Goal: Task Accomplishment & Management: Manage account settings

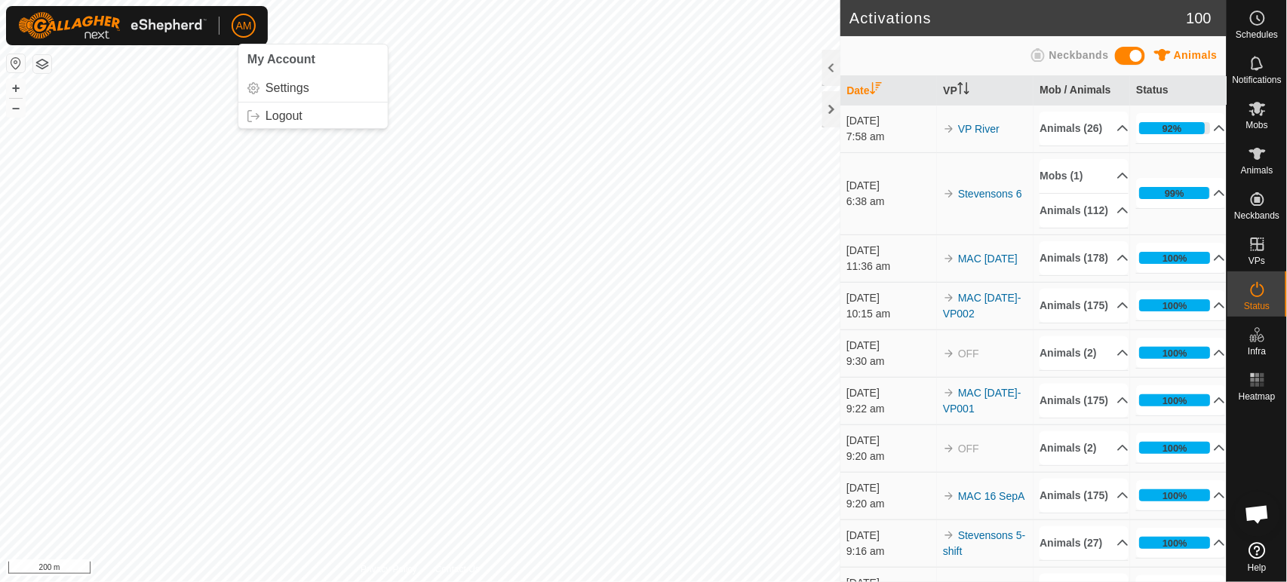
click at [239, 32] on div "AM My Account Settings Logout Schedules Notifications Mobs Animals Neckbands VP…" at bounding box center [643, 291] width 1287 height 582
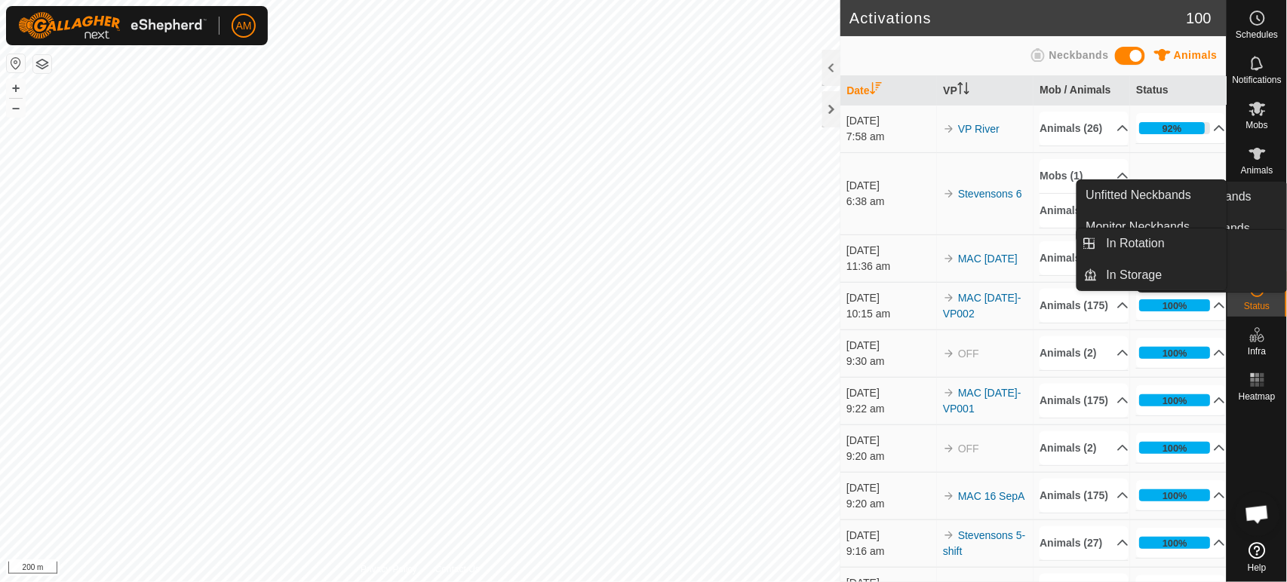
drag, startPoint x: 1260, startPoint y: 236, endPoint x: 1231, endPoint y: 244, distance: 29.6
click at [1260, 236] on link "In Rotation" at bounding box center [1222, 245] width 129 height 30
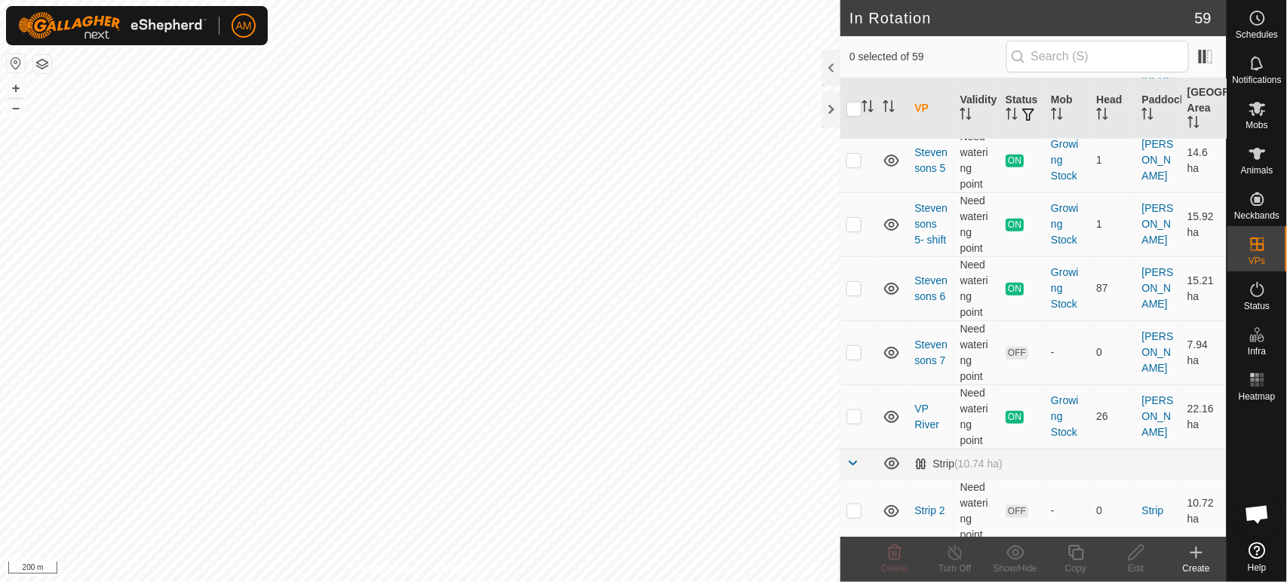
scroll to position [2347, 0]
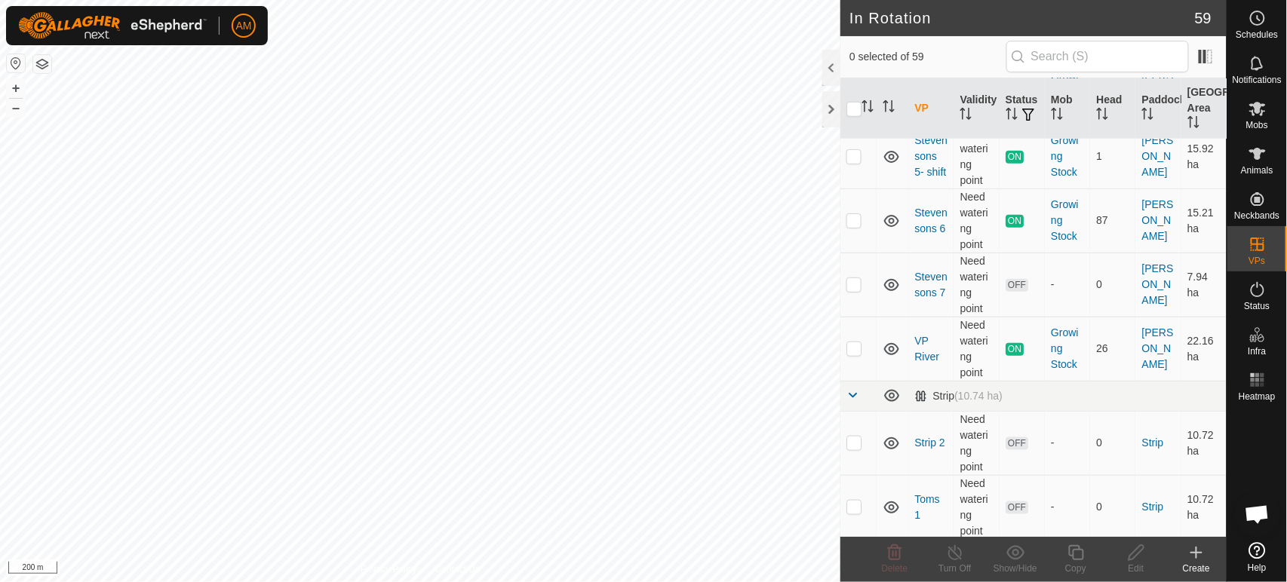
click at [1019, 121] on button "button" at bounding box center [1028, 115] width 21 height 15
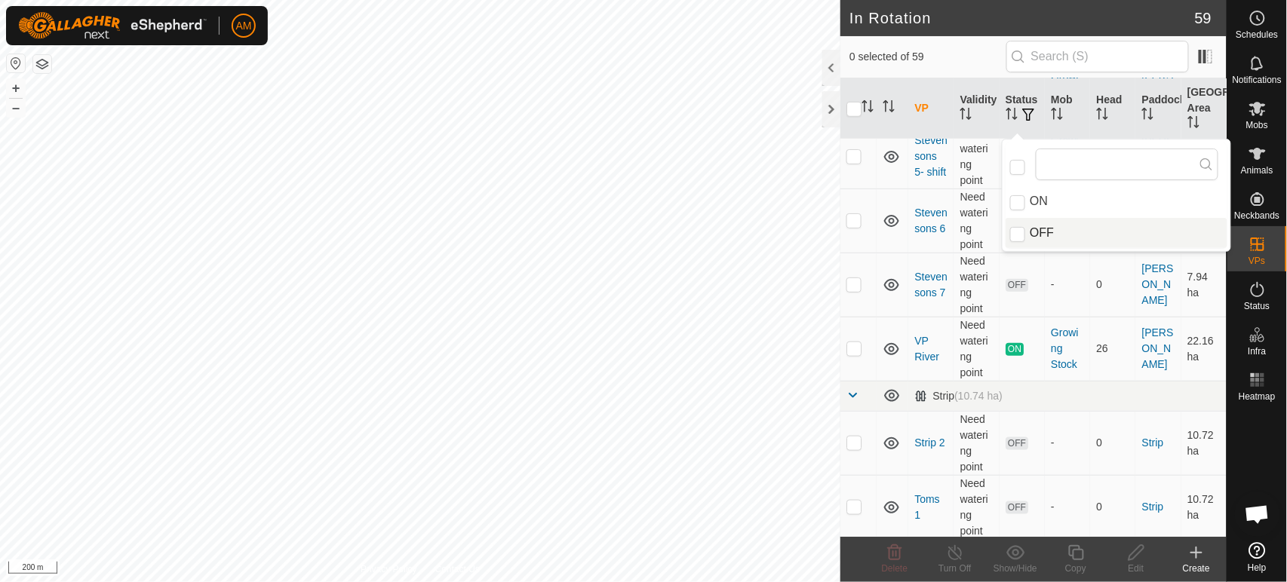
click at [1033, 234] on li "OFF" at bounding box center [1116, 233] width 222 height 30
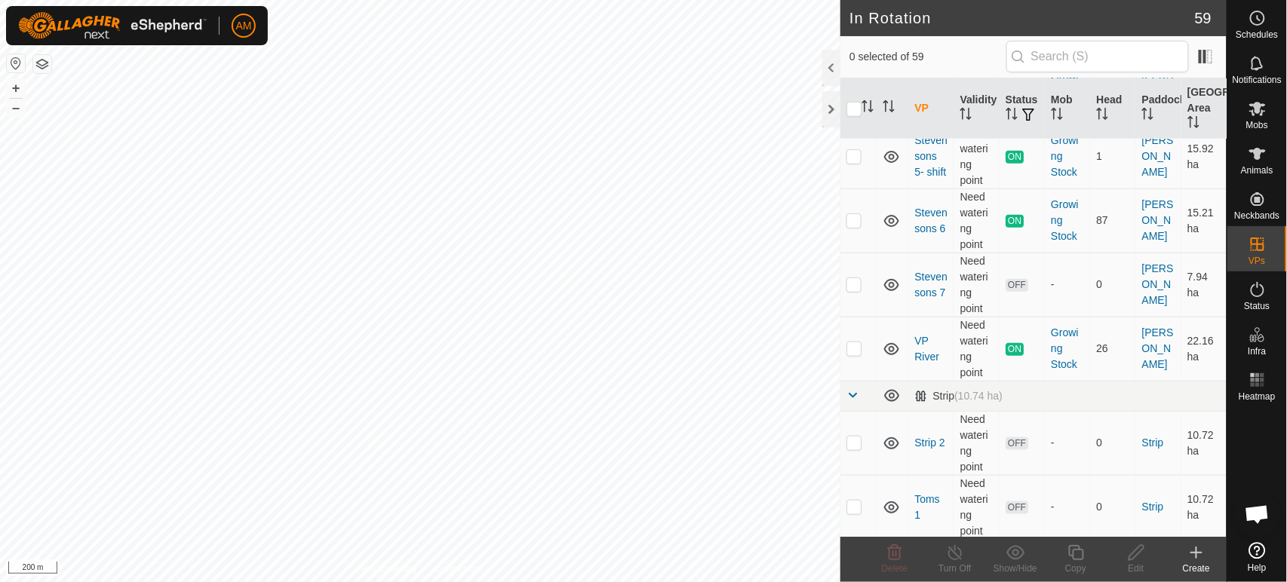
checkbox input "true"
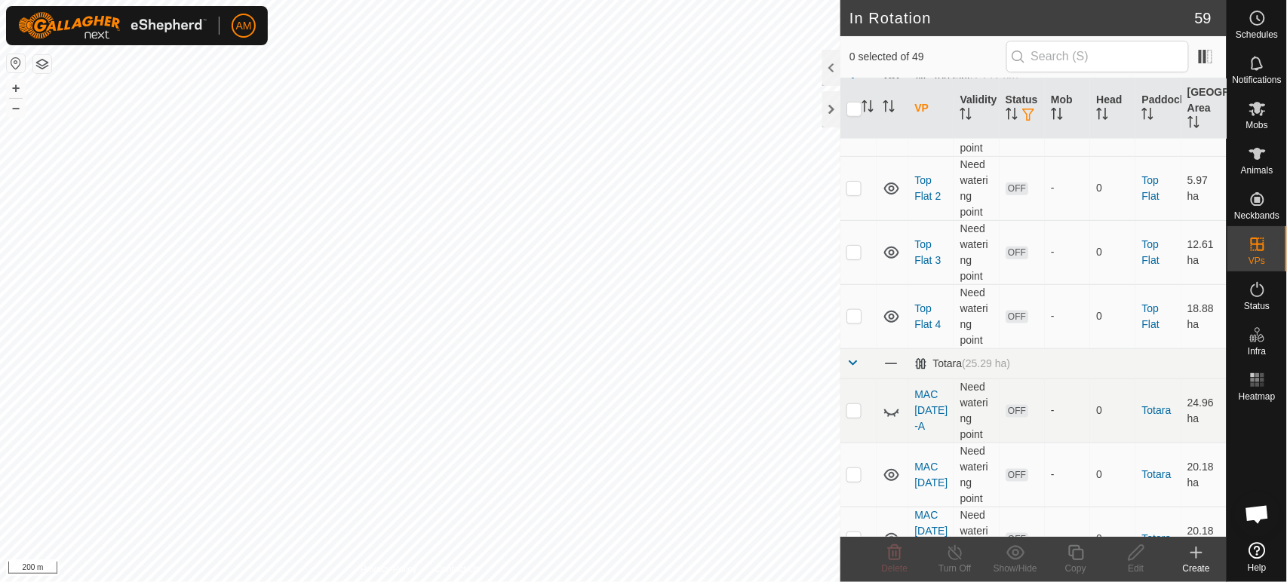
scroll to position [2430, 0]
click at [853, 464] on p-checkbox at bounding box center [853, 470] width 15 height 12
checkbox input "true"
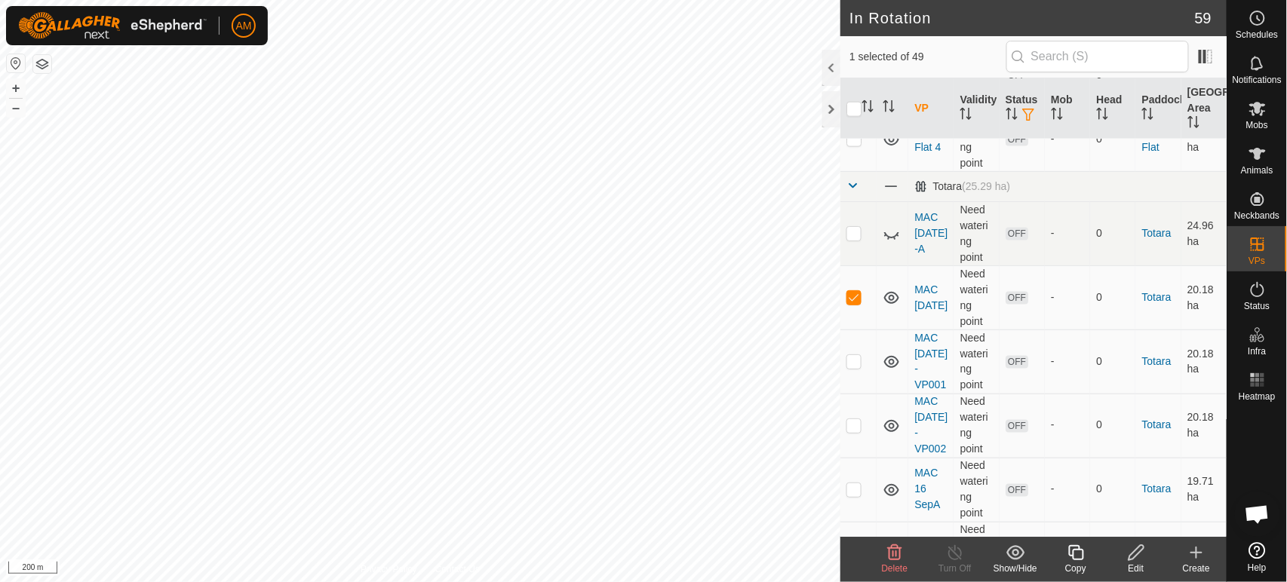
scroll to position [2598, 0]
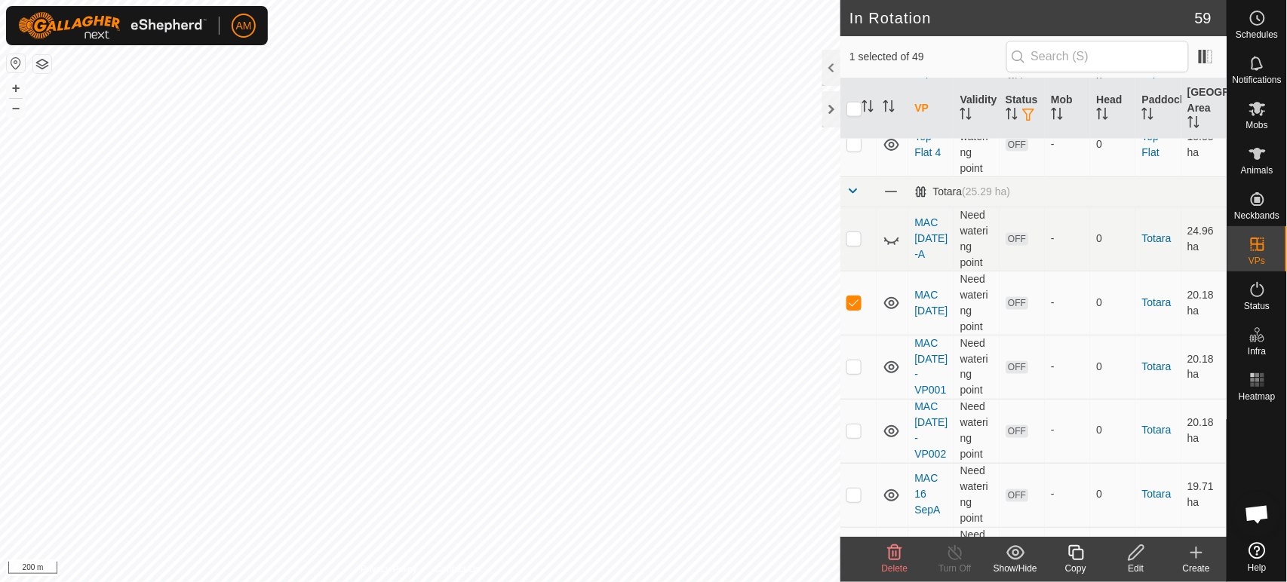
click at [859, 371] on p-checkbox at bounding box center [853, 367] width 15 height 12
checkbox input "true"
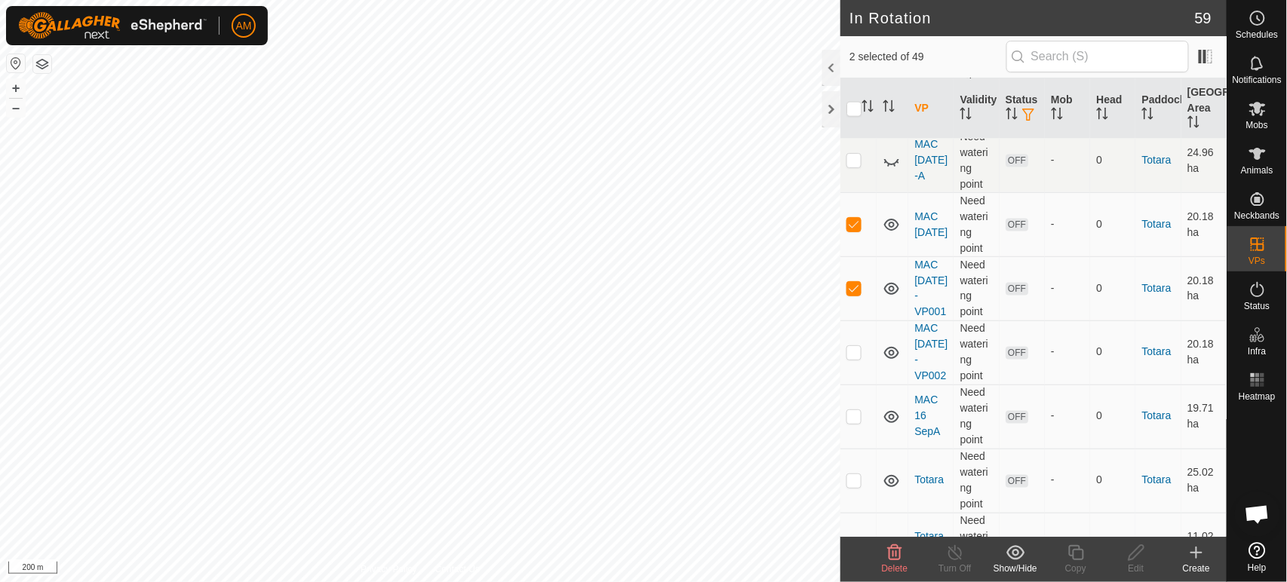
scroll to position [2682, 0]
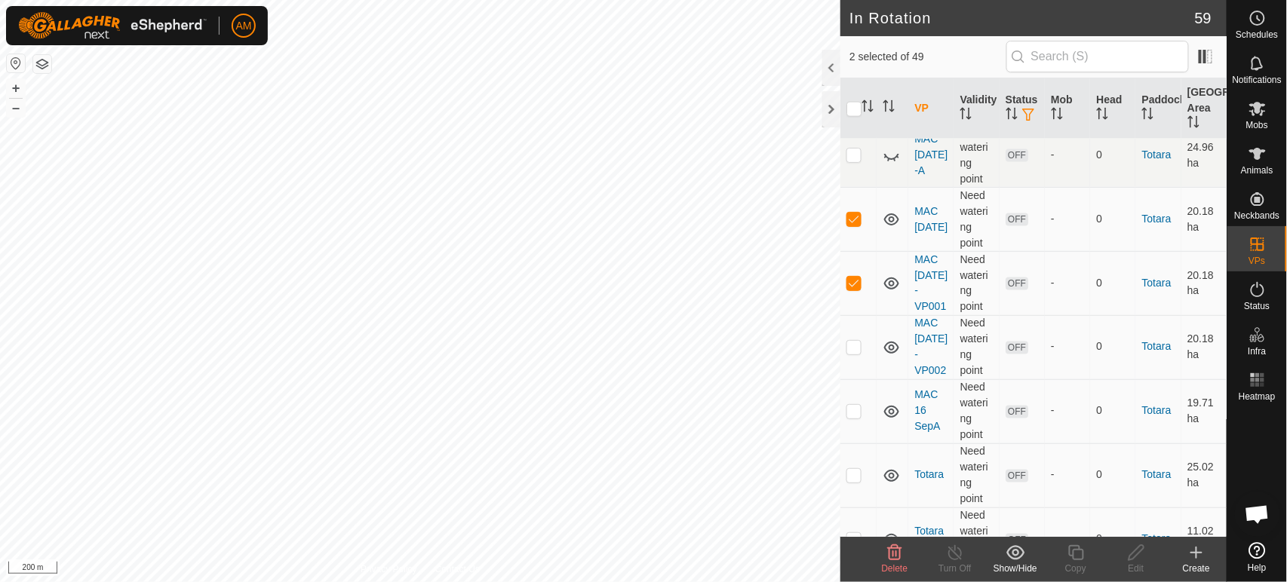
click at [852, 374] on td at bounding box center [858, 347] width 36 height 64
checkbox input "true"
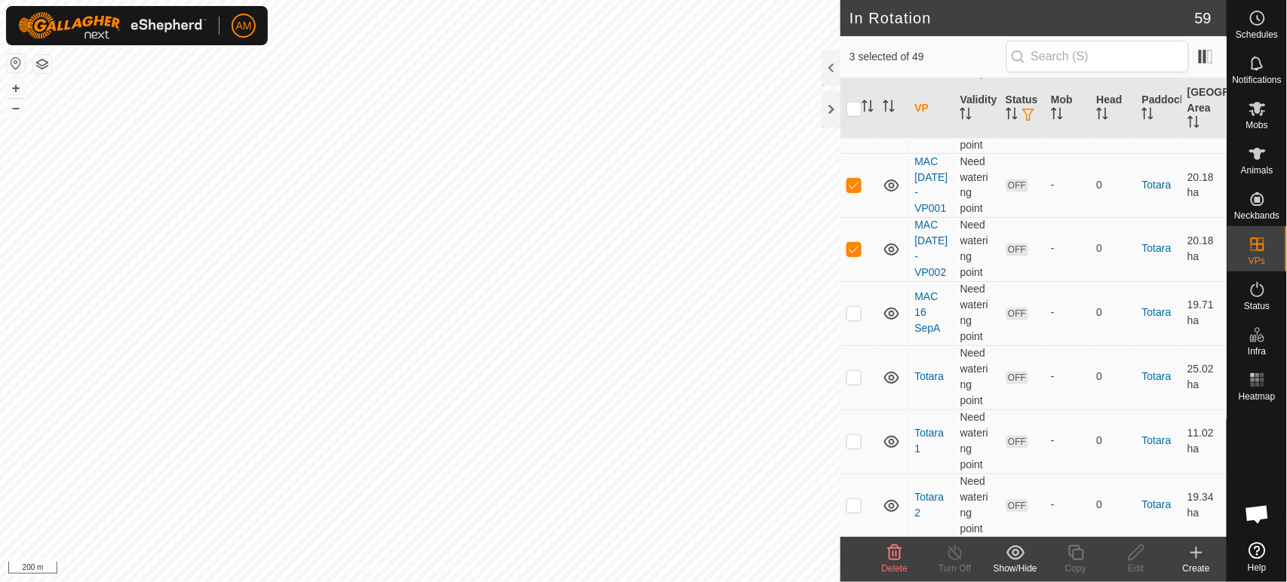
scroll to position [2765, 0]
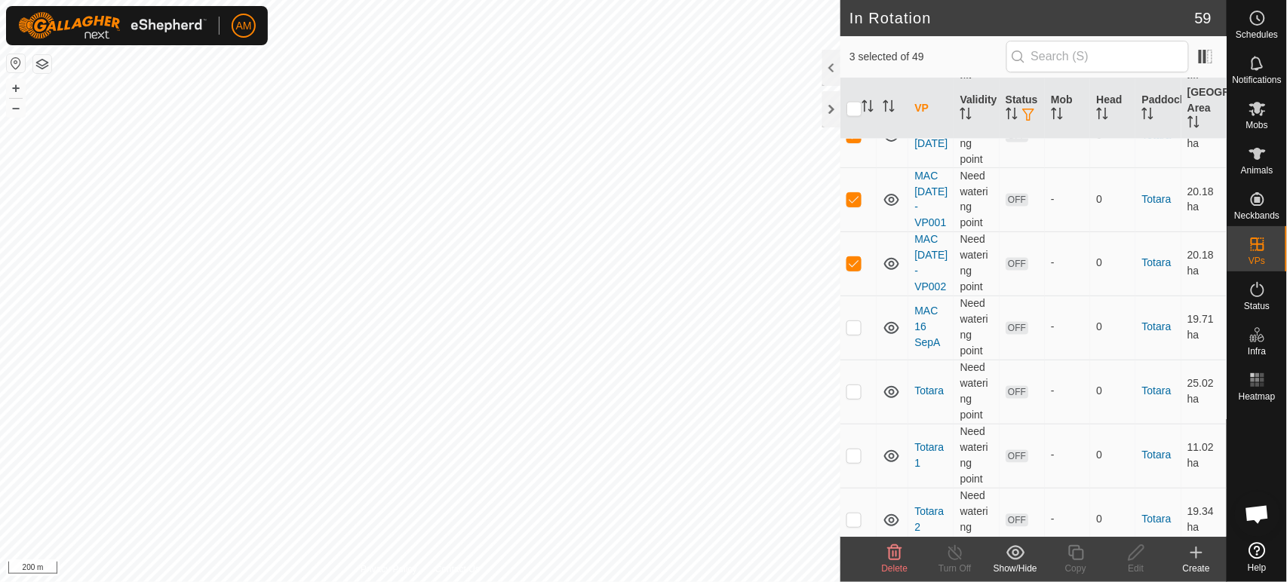
click at [854, 333] on p-checkbox at bounding box center [853, 327] width 15 height 12
checkbox input "true"
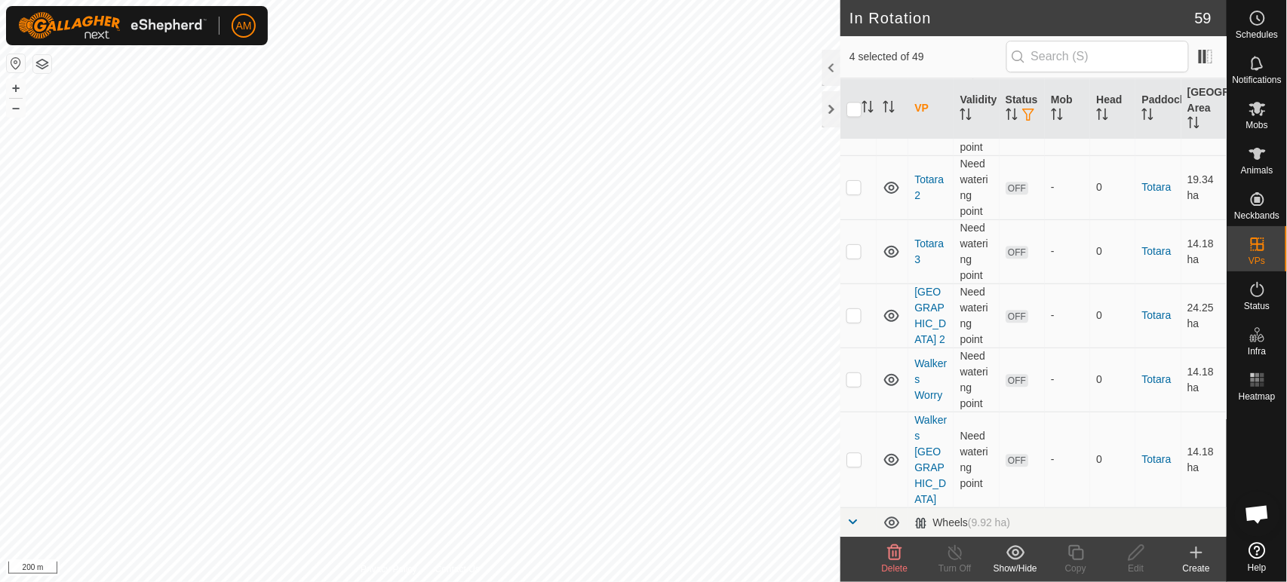
scroll to position [3101, 0]
click at [853, 382] on p-checkbox at bounding box center [853, 376] width 15 height 12
checkbox input "true"
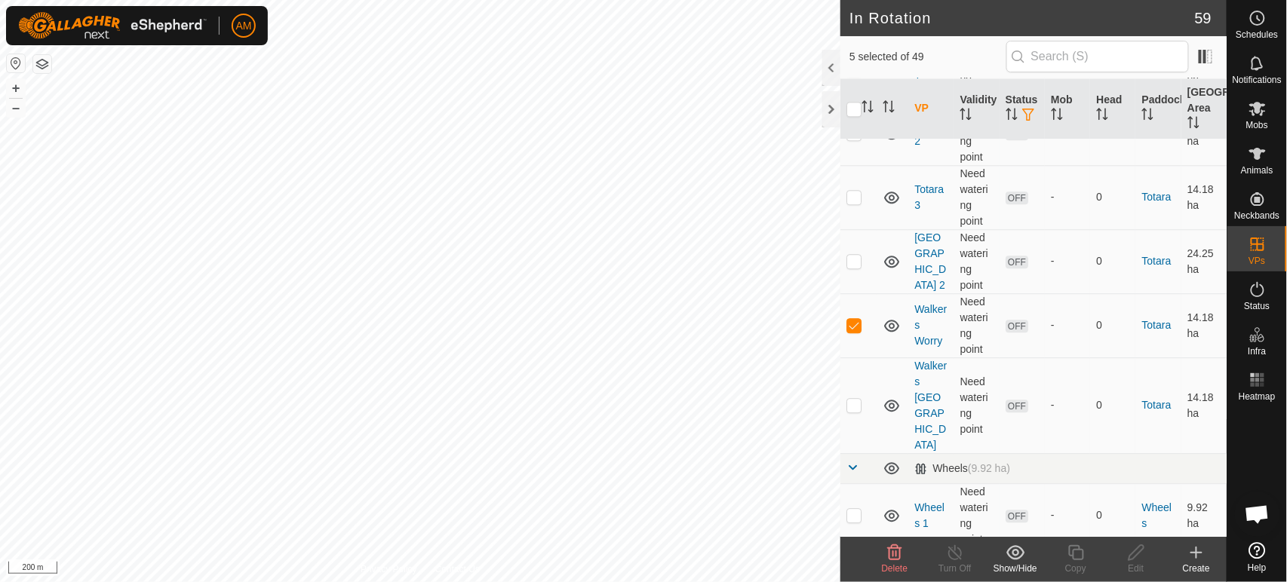
scroll to position [3185, 0]
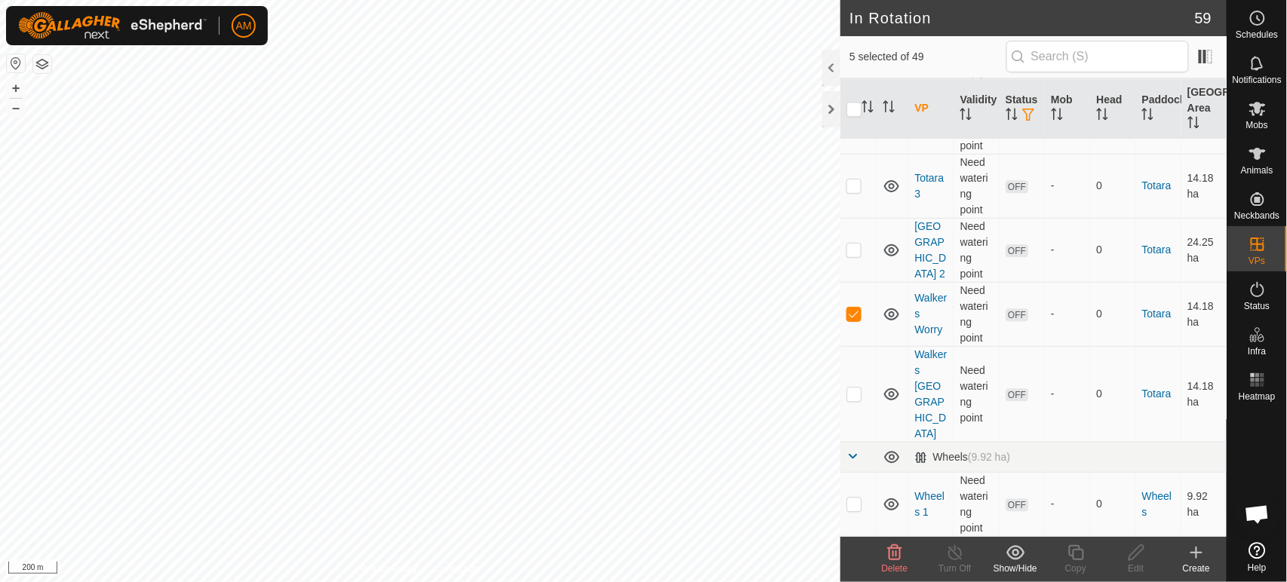
click at [851, 408] on td at bounding box center [858, 394] width 36 height 96
checkbox input "true"
click at [886, 553] on icon at bounding box center [895, 553] width 18 height 18
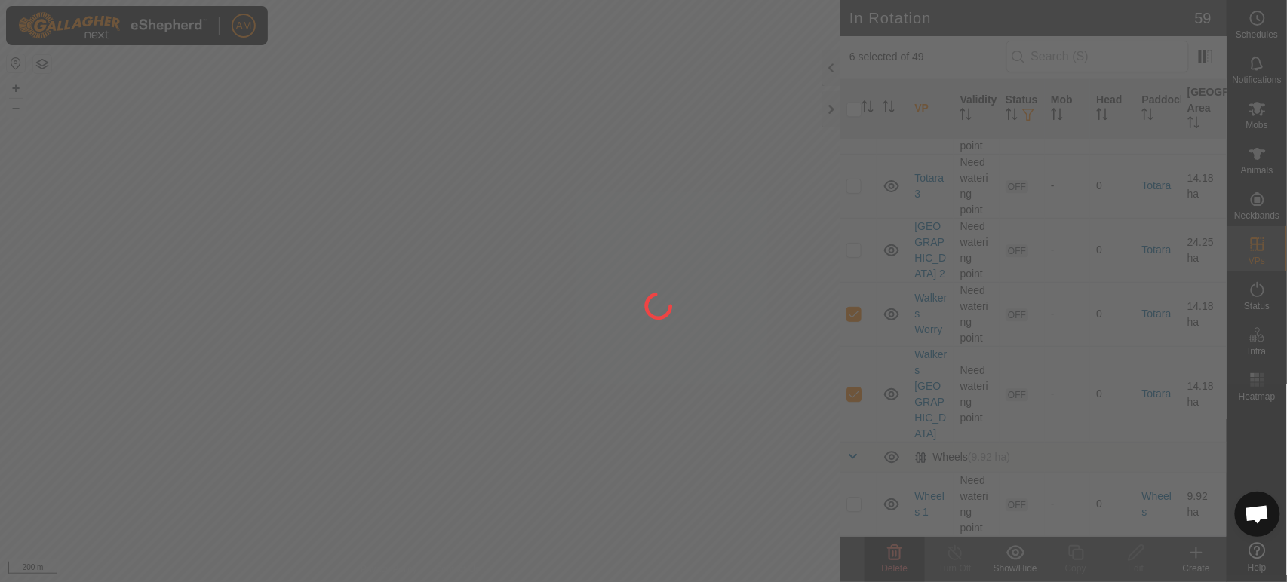
scroll to position [0, 0]
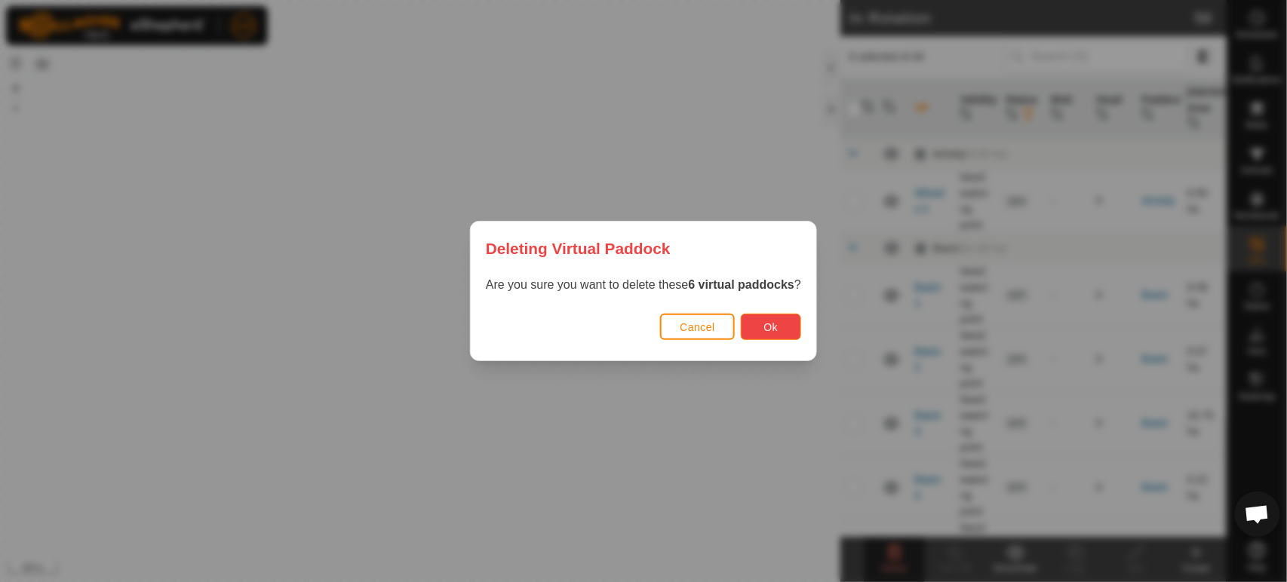
click at [774, 333] on span "Ok" at bounding box center [771, 327] width 14 height 12
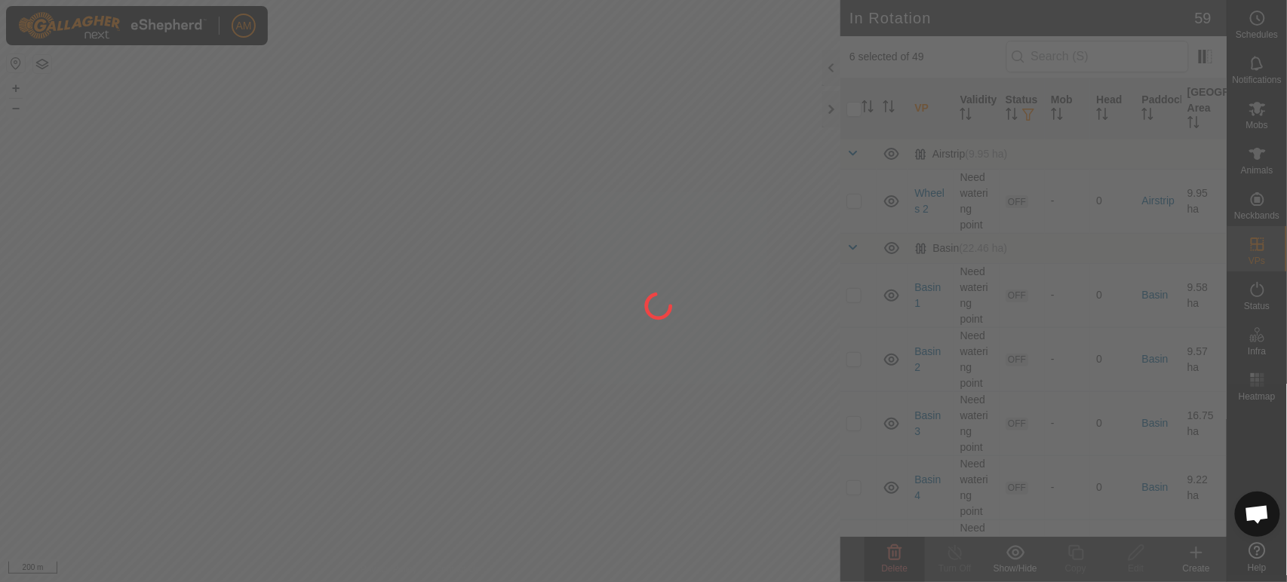
checkbox input "false"
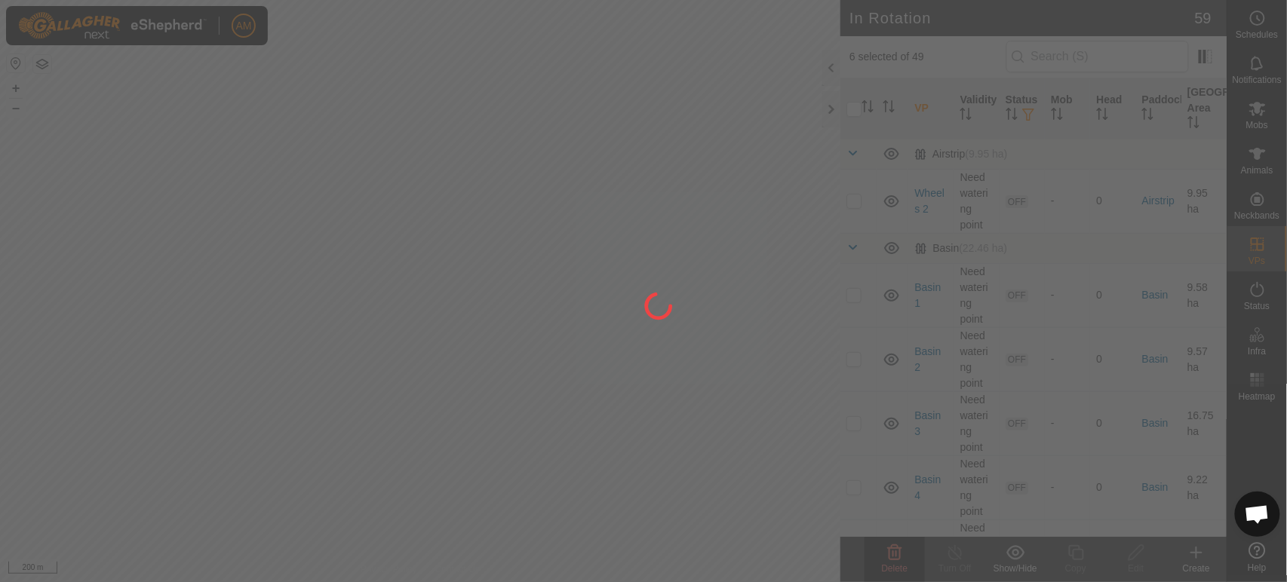
checkbox input "false"
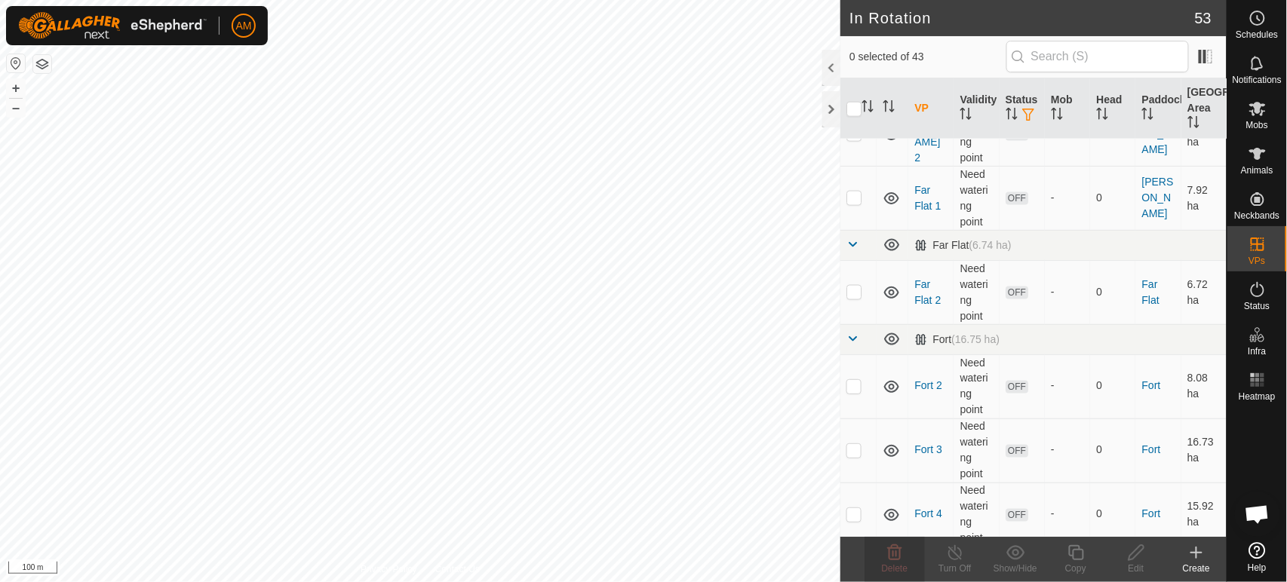
scroll to position [167, 0]
